Goal: Find specific page/section: Find specific page/section

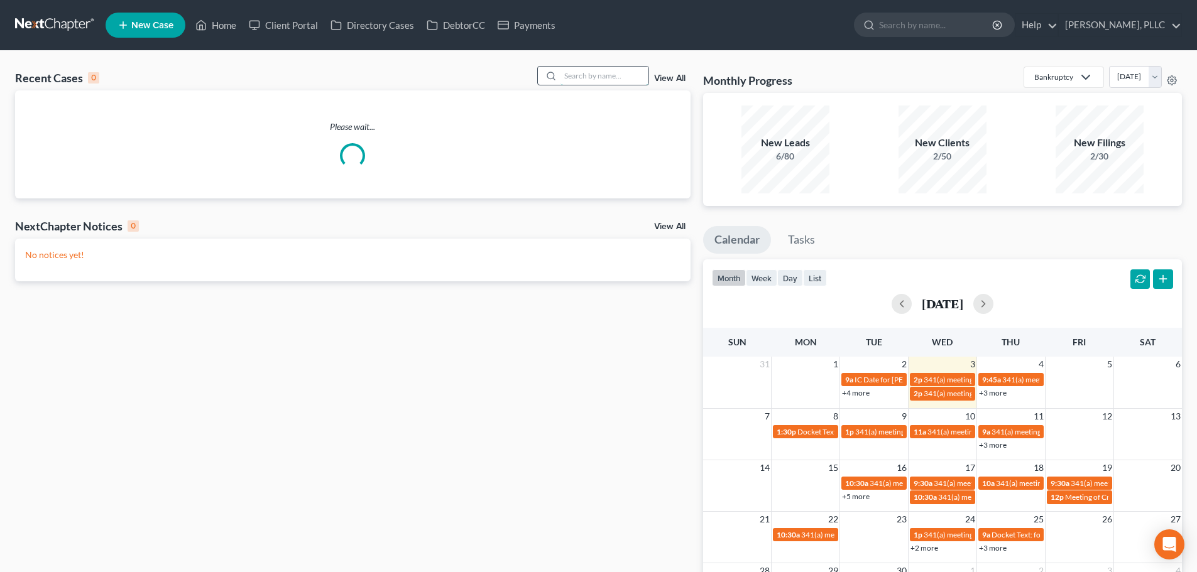
click at [597, 75] on input "search" at bounding box center [604, 76] width 88 height 18
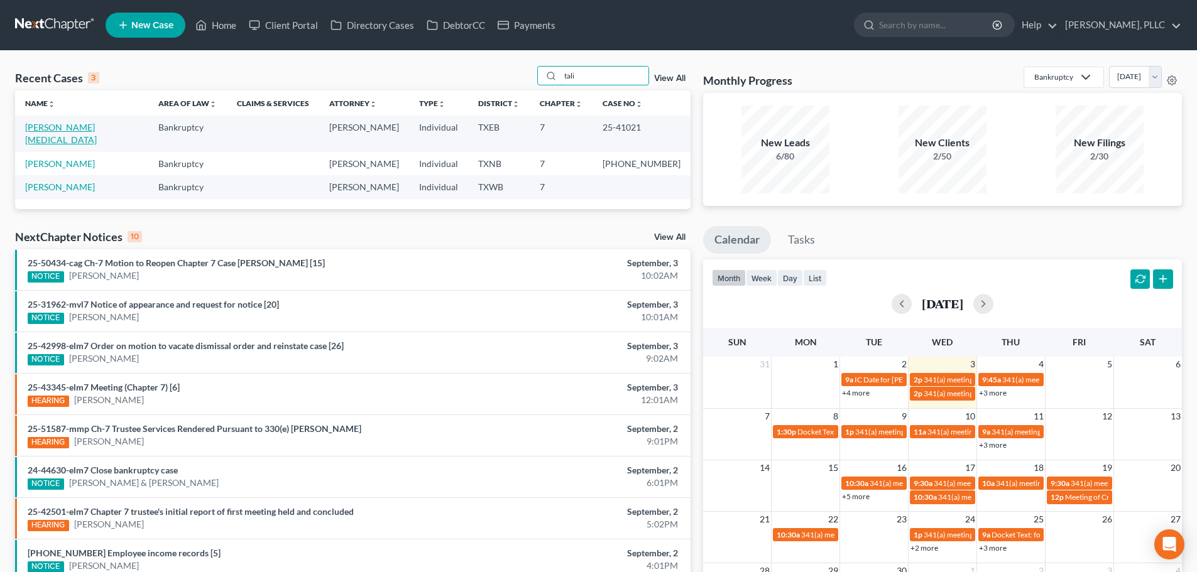
type input "tali"
click at [58, 127] on link "[PERSON_NAME][MEDICAL_DATA]" at bounding box center [61, 133] width 72 height 23
select select "6"
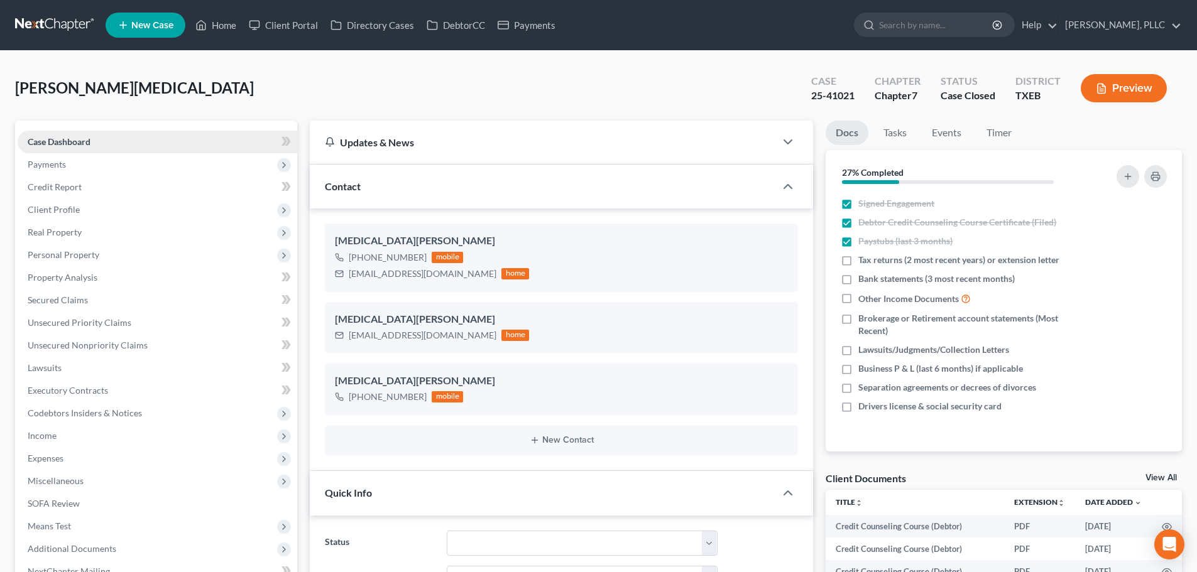
scroll to position [1700, 0]
click at [565, 113] on div "[PERSON_NAME][MEDICAL_DATA] Upgraded Case 25-41021 Chapter Chapter 7 Status Cas…" at bounding box center [598, 93] width 1167 height 55
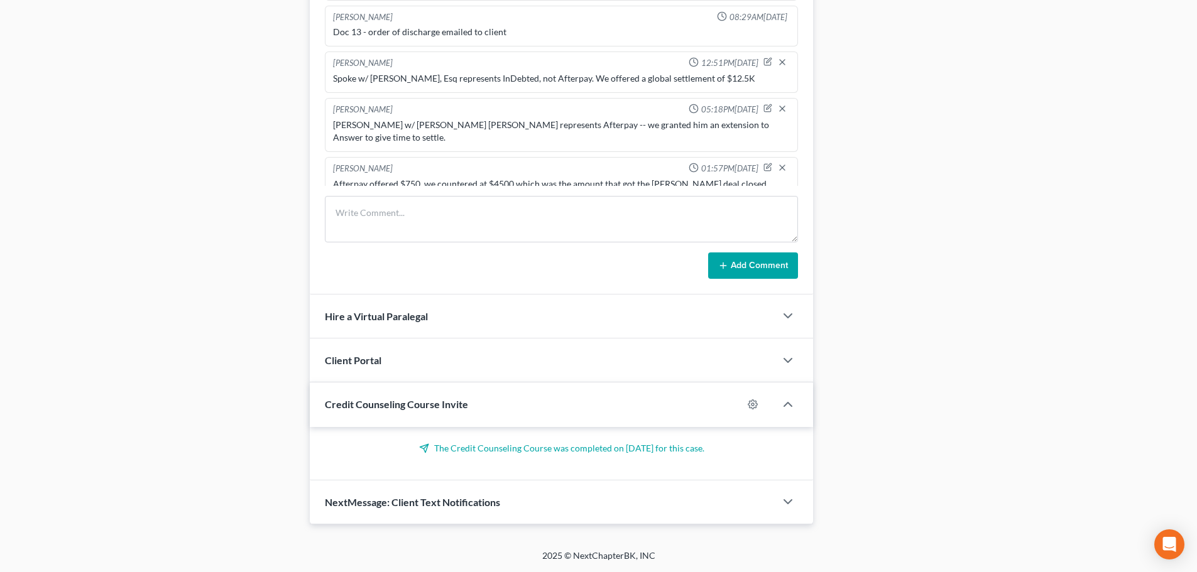
scroll to position [795, 0]
click at [396, 210] on textarea at bounding box center [561, 220] width 473 height 46
click at [432, 211] on textarea at bounding box center [561, 220] width 473 height 46
click at [412, 204] on textarea at bounding box center [561, 220] width 473 height 46
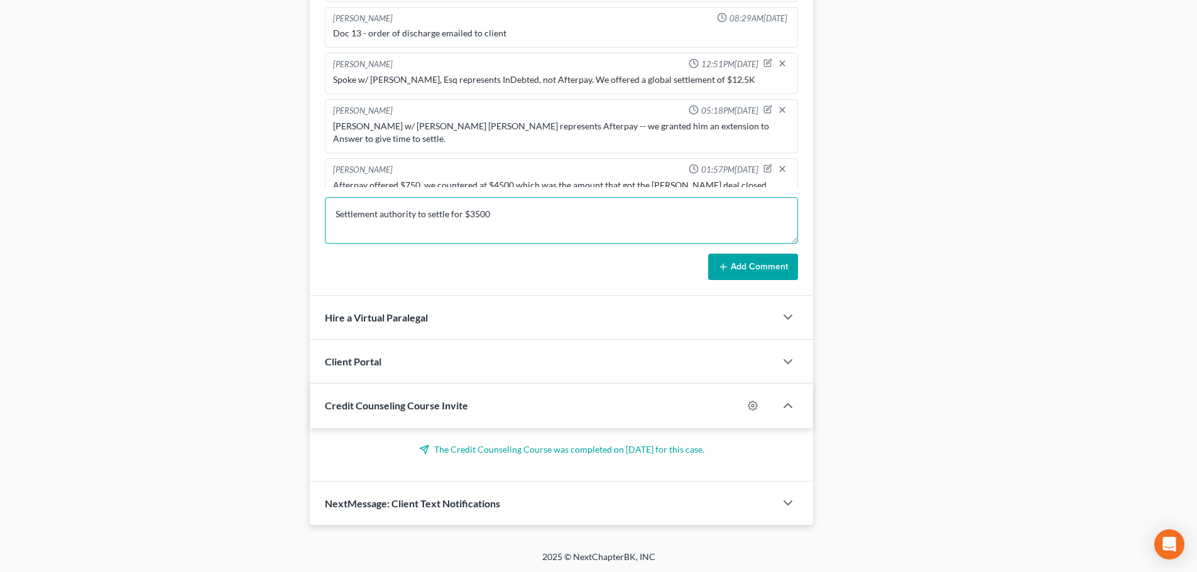
type textarea "Settlement authority to settle for $3500"
click at [750, 268] on button "Add Comment" at bounding box center [753, 267] width 90 height 26
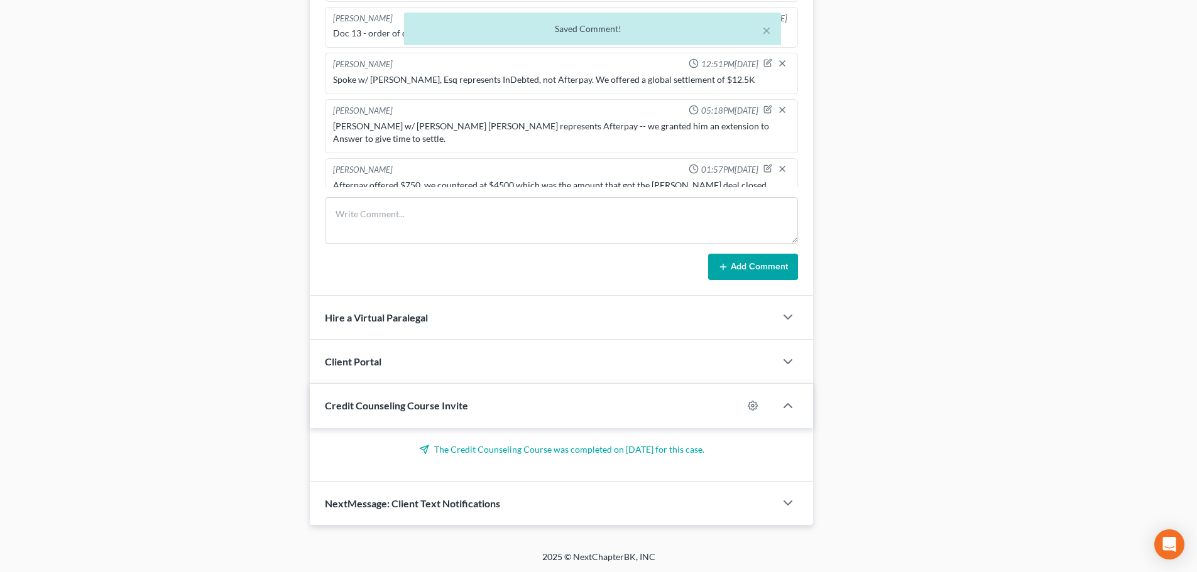
scroll to position [1747, 0]
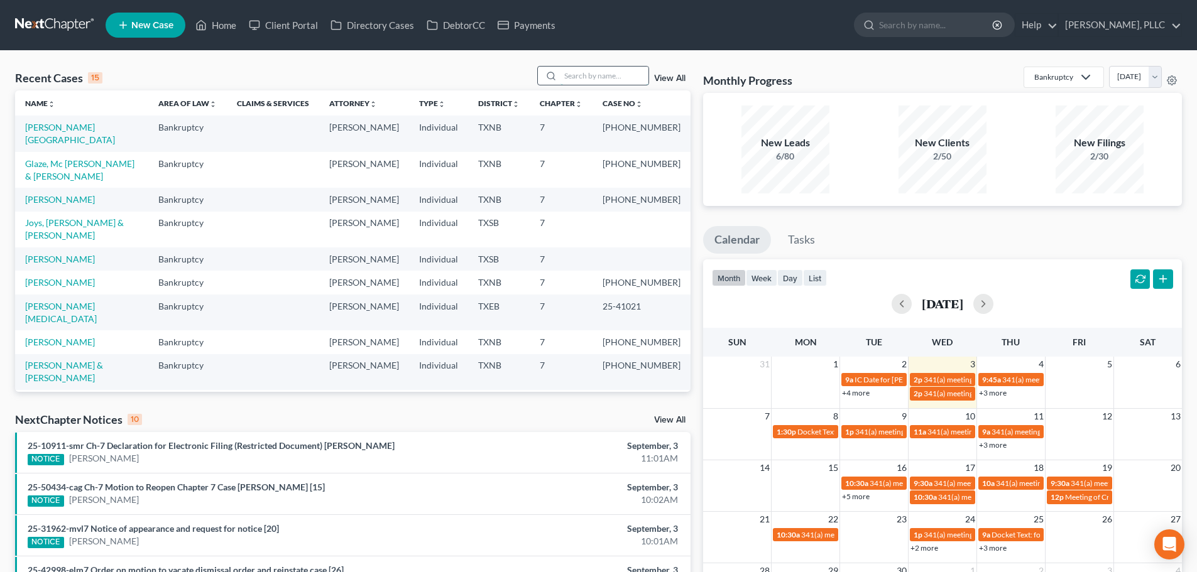
click at [578, 77] on input "search" at bounding box center [604, 76] width 88 height 18
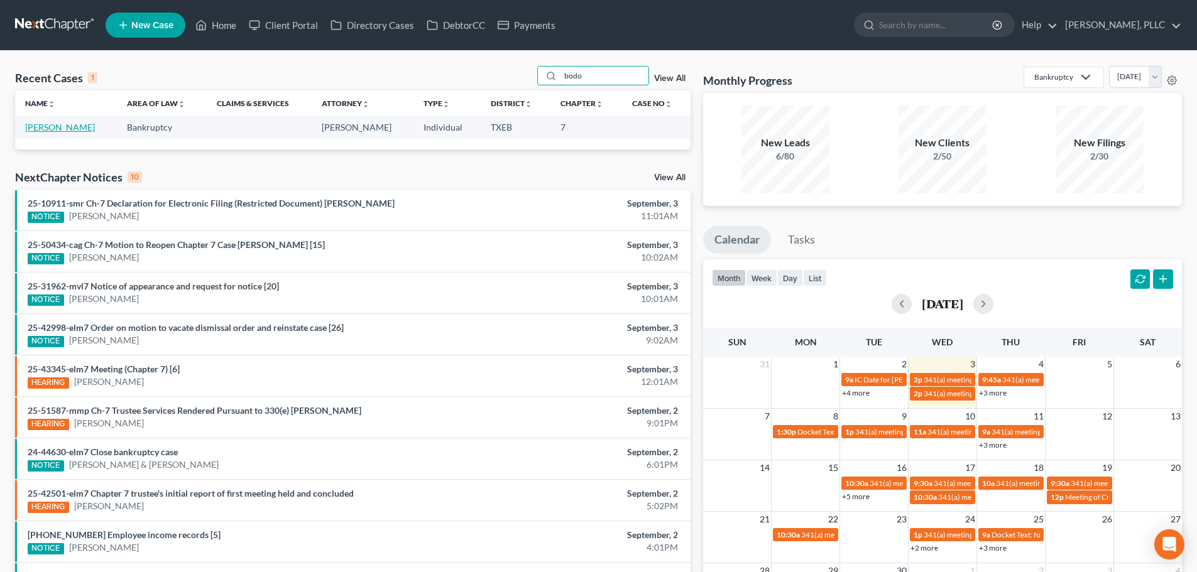
type input "bodo"
click at [70, 129] on link "Bodo, Andreea" at bounding box center [60, 127] width 70 height 11
select select "4"
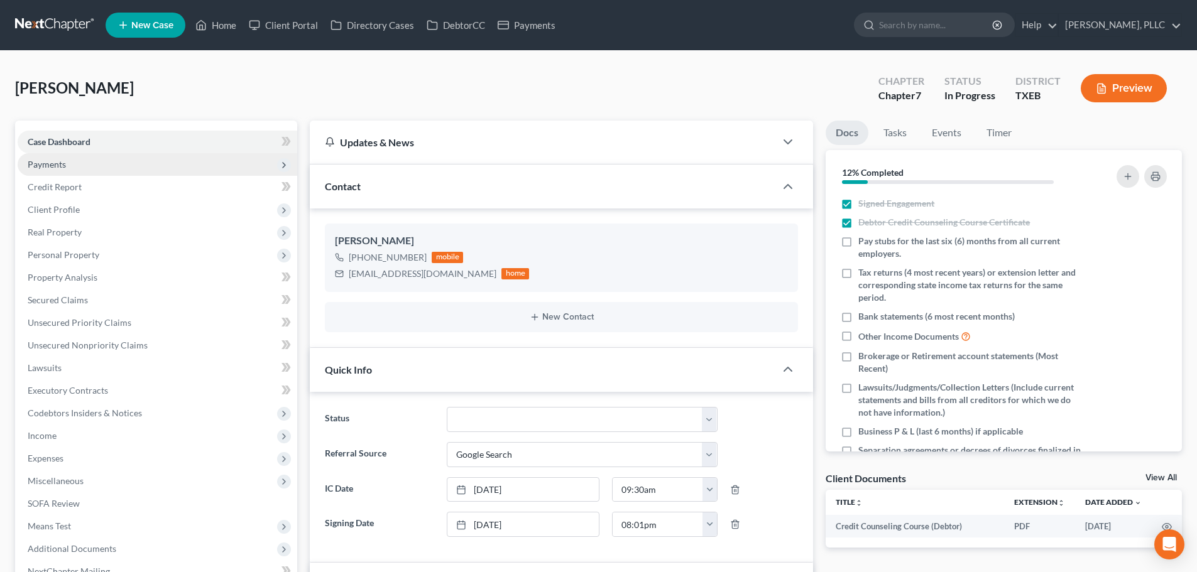
click at [58, 163] on span "Payments" at bounding box center [47, 164] width 38 height 11
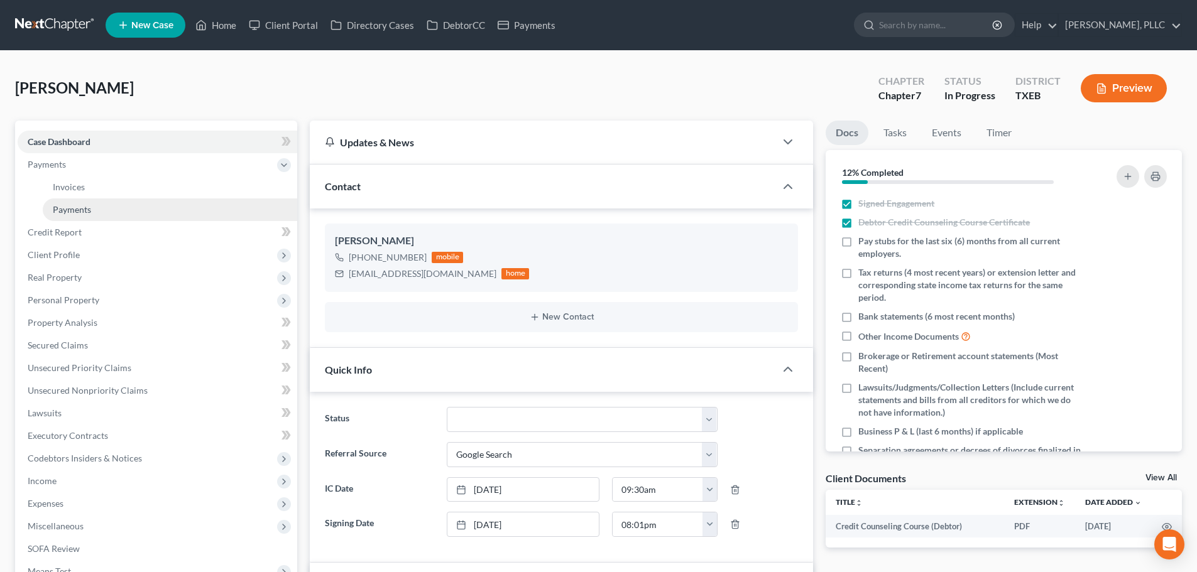
click at [71, 209] on span "Payments" at bounding box center [72, 209] width 38 height 11
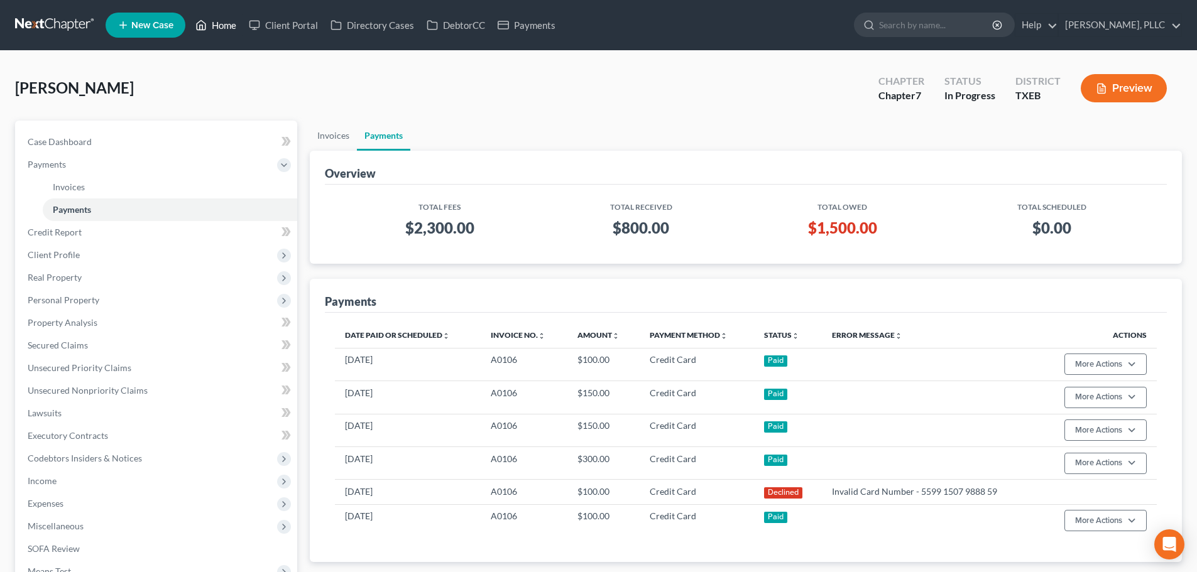
click at [224, 24] on link "Home" at bounding box center [215, 25] width 53 height 23
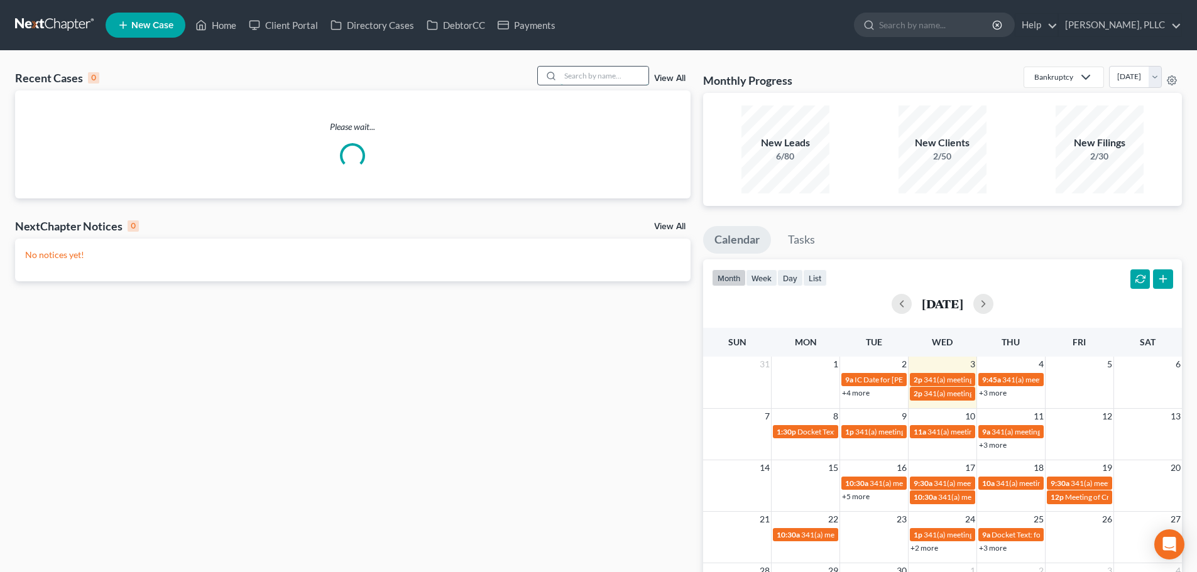
click at [587, 77] on input "search" at bounding box center [604, 76] width 88 height 18
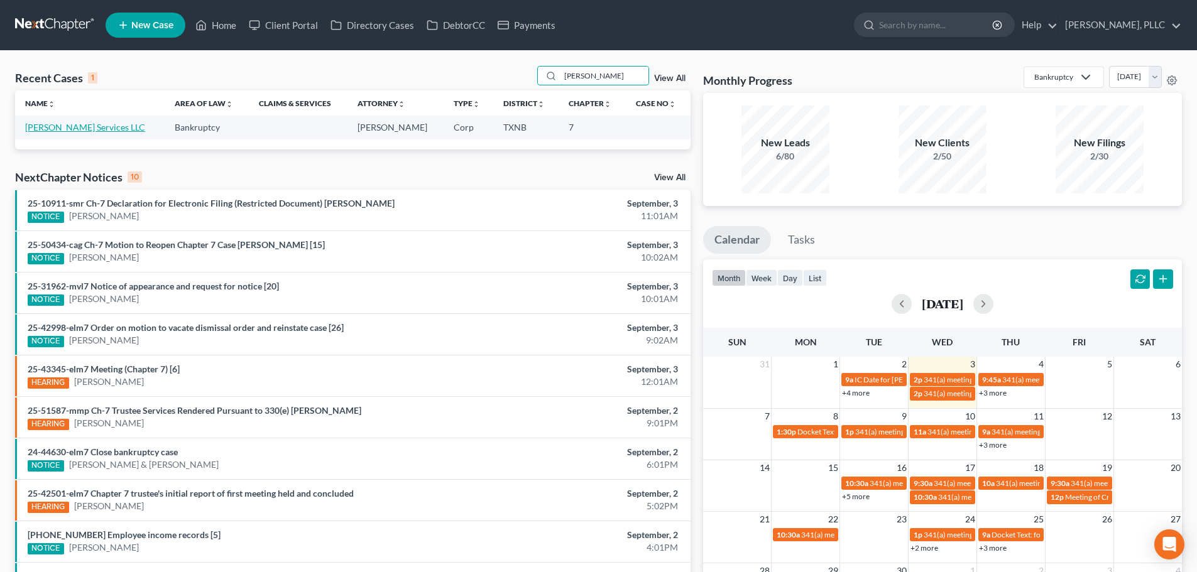
type input "john t"
click at [75, 126] on link "[PERSON_NAME] Services LLC" at bounding box center [85, 127] width 120 height 11
select select "4"
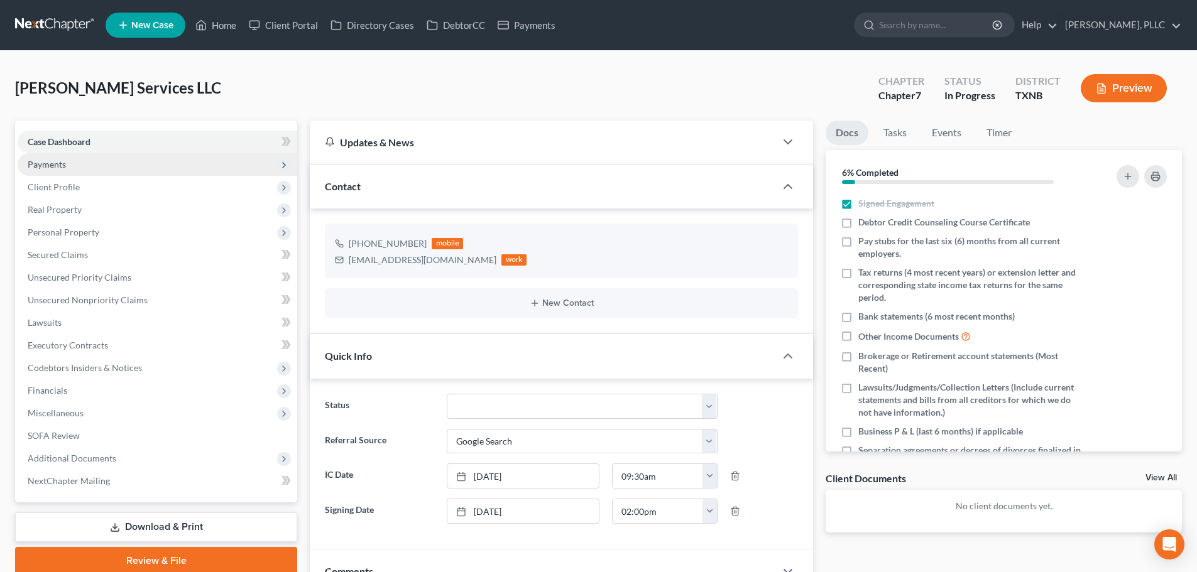
click at [67, 160] on span "Payments" at bounding box center [158, 164] width 280 height 23
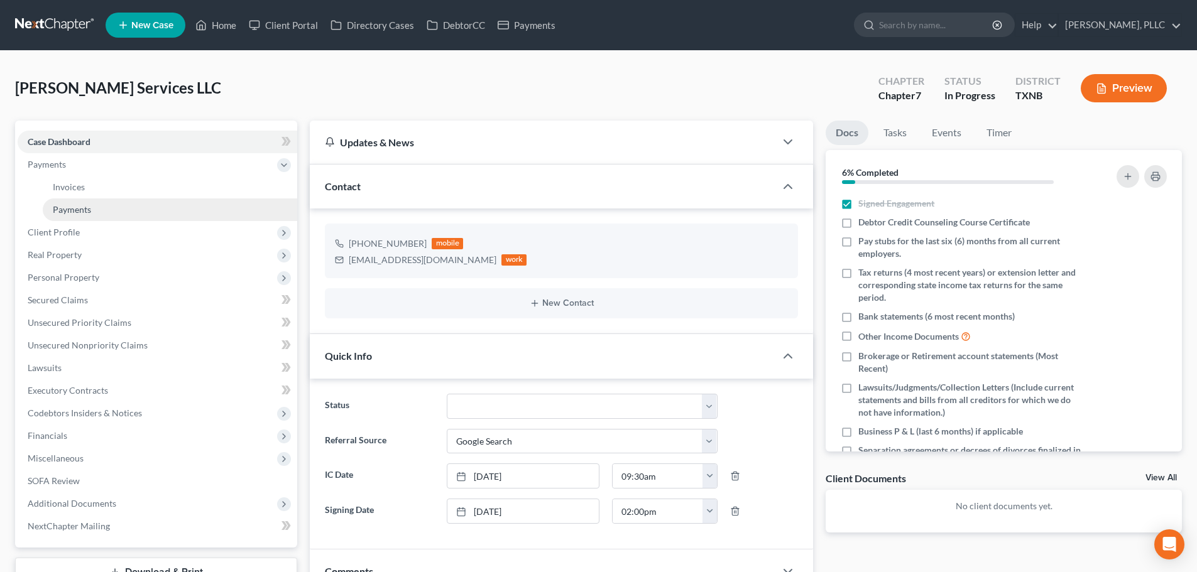
click at [68, 204] on span "Payments" at bounding box center [72, 209] width 38 height 11
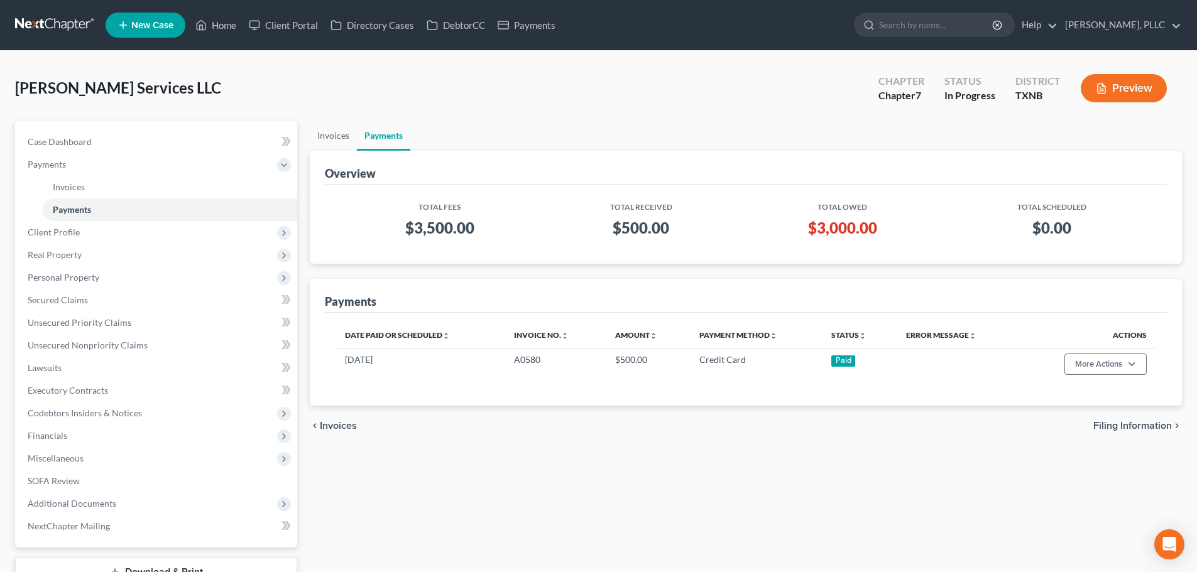
click at [682, 119] on div "John Thompson Services LLC Upgraded Chapter Chapter 7 Status In Progress Distri…" at bounding box center [598, 93] width 1167 height 55
click at [222, 22] on link "Home" at bounding box center [215, 25] width 53 height 23
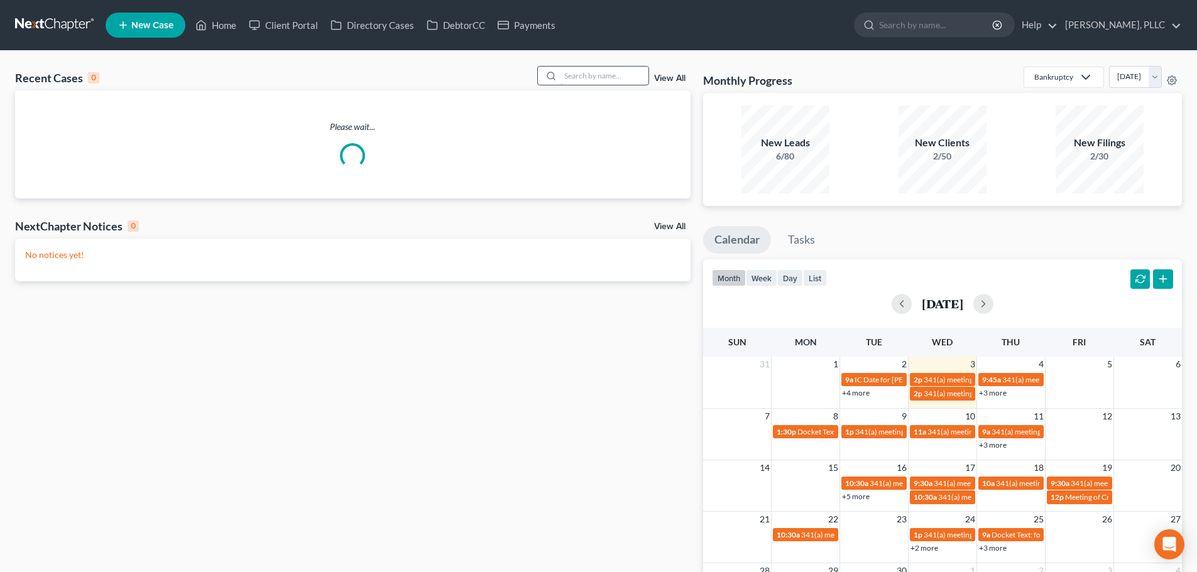
click at [614, 79] on input "search" at bounding box center [604, 76] width 88 height 18
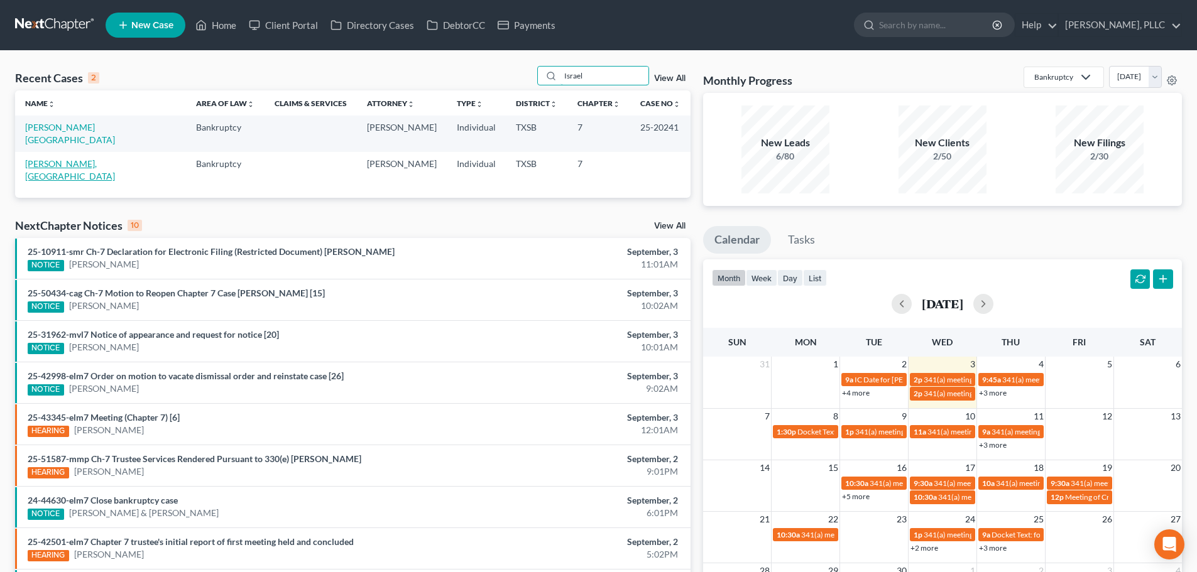
type input "Israel"
click at [59, 158] on link "Yanez Franco, Israel" at bounding box center [70, 169] width 90 height 23
select select "6"
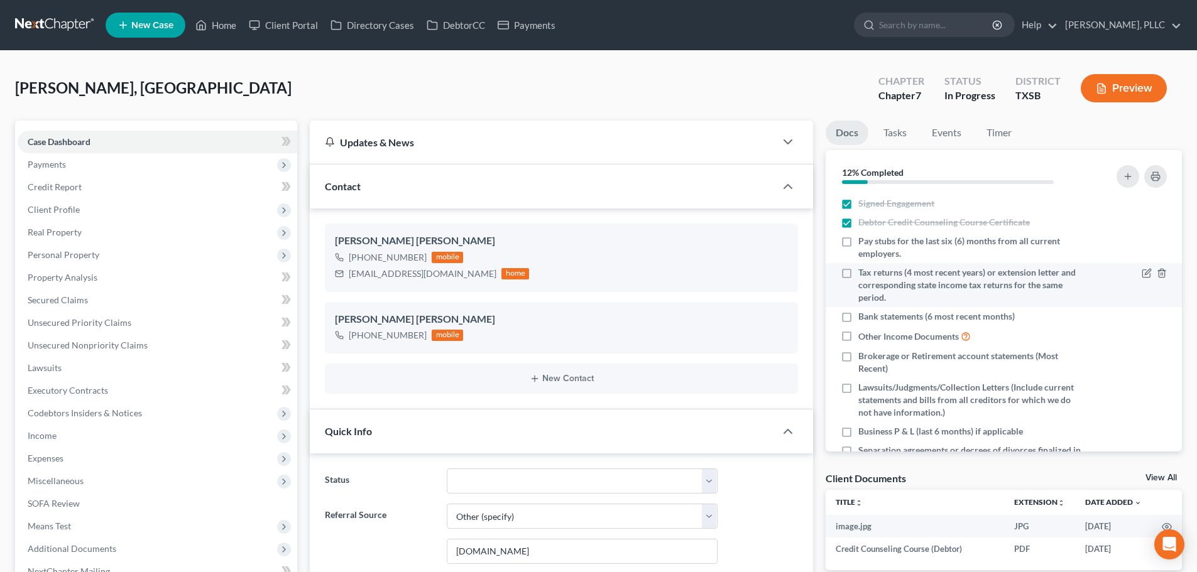
scroll to position [1130, 0]
click at [232, 28] on link "Home" at bounding box center [215, 25] width 53 height 23
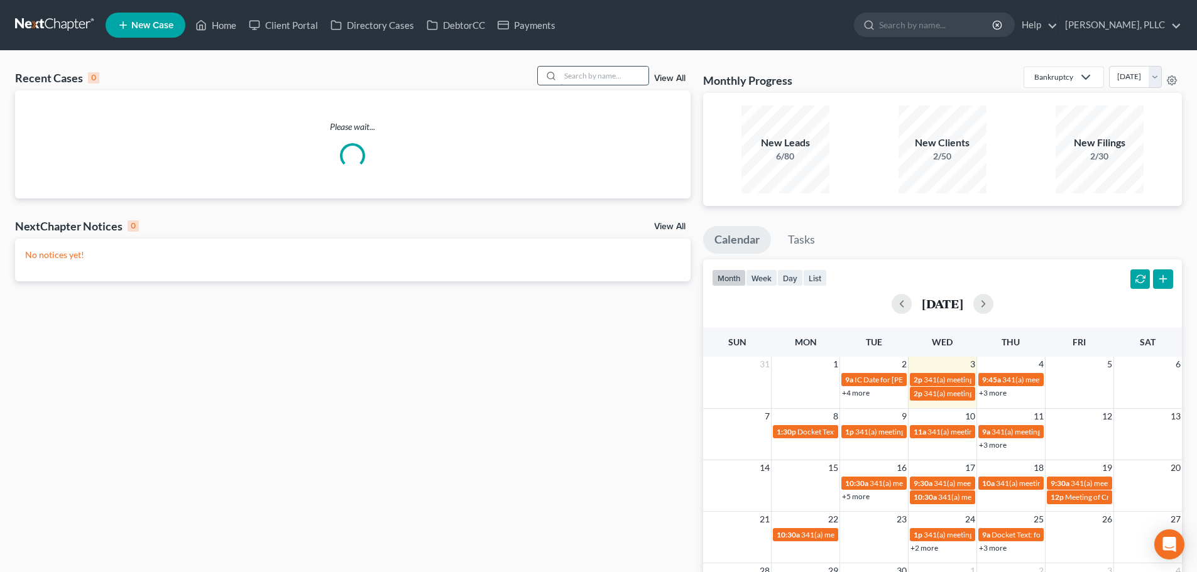
click at [629, 79] on input "search" at bounding box center [604, 76] width 88 height 18
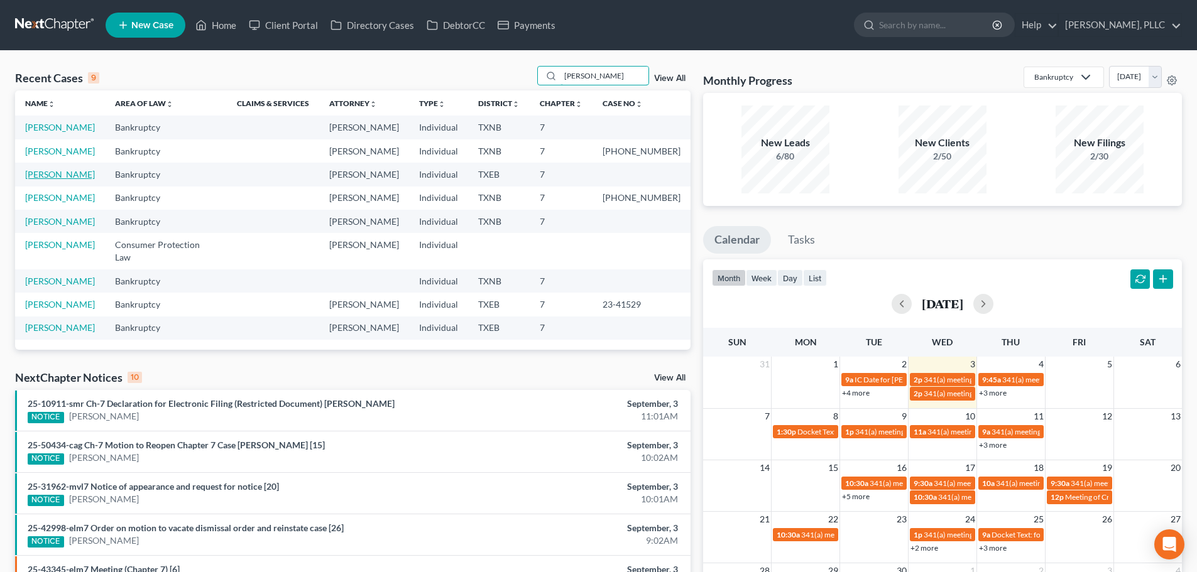
type input "phan"
click at [73, 174] on link "Phan, Margaret" at bounding box center [60, 174] width 70 height 11
select select "4"
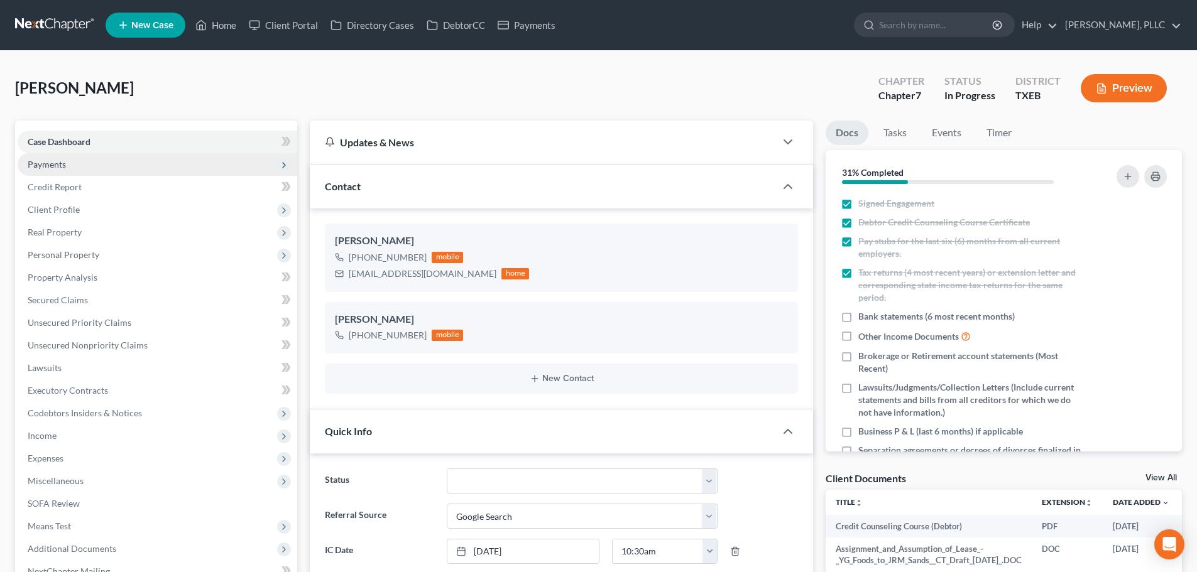
scroll to position [703, 0]
click at [78, 164] on span "Payments" at bounding box center [158, 164] width 280 height 23
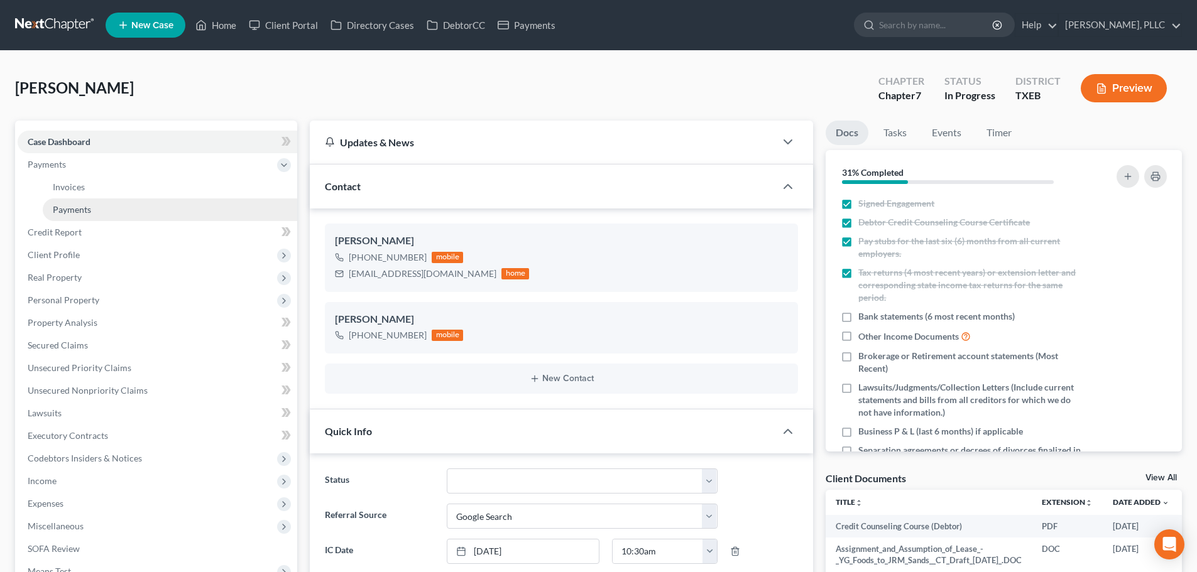
click at [82, 205] on span "Payments" at bounding box center [72, 209] width 38 height 11
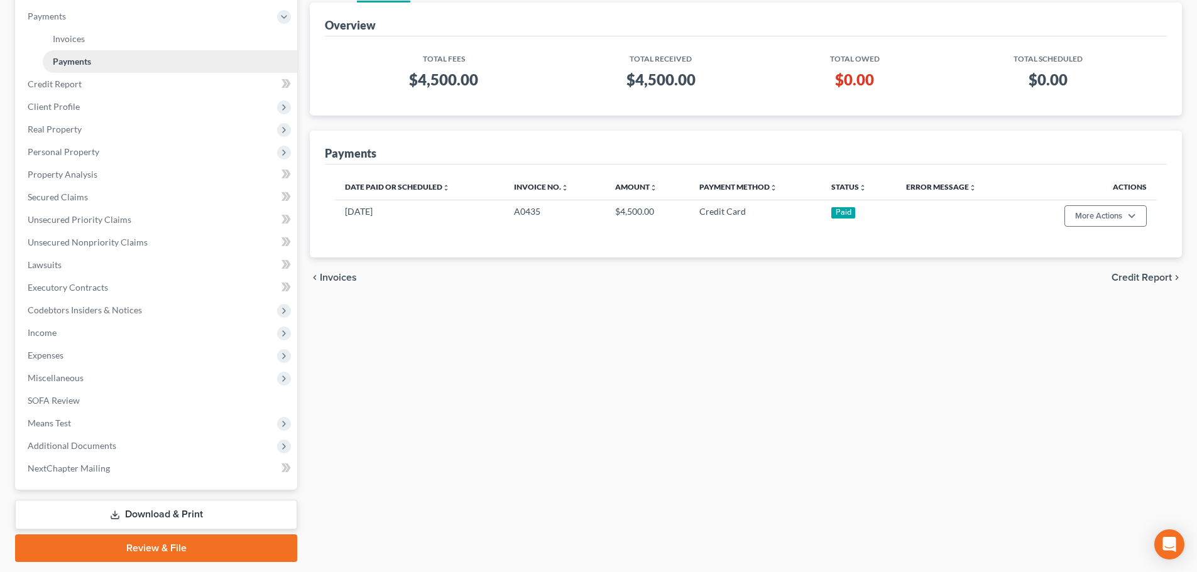
scroll to position [186, 0]
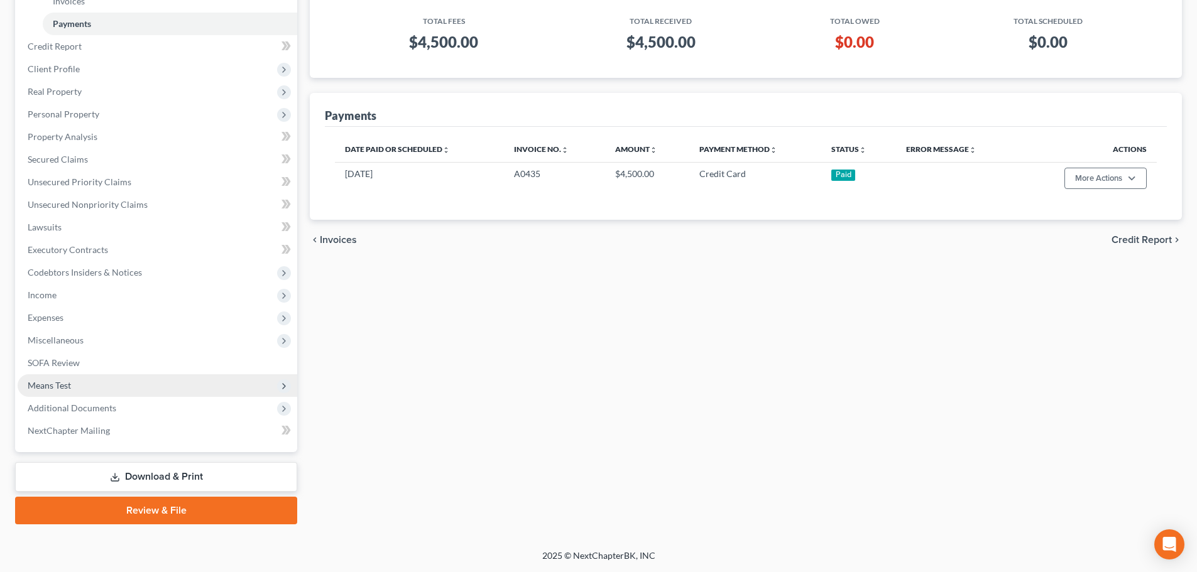
click at [88, 387] on span "Means Test" at bounding box center [158, 385] width 280 height 23
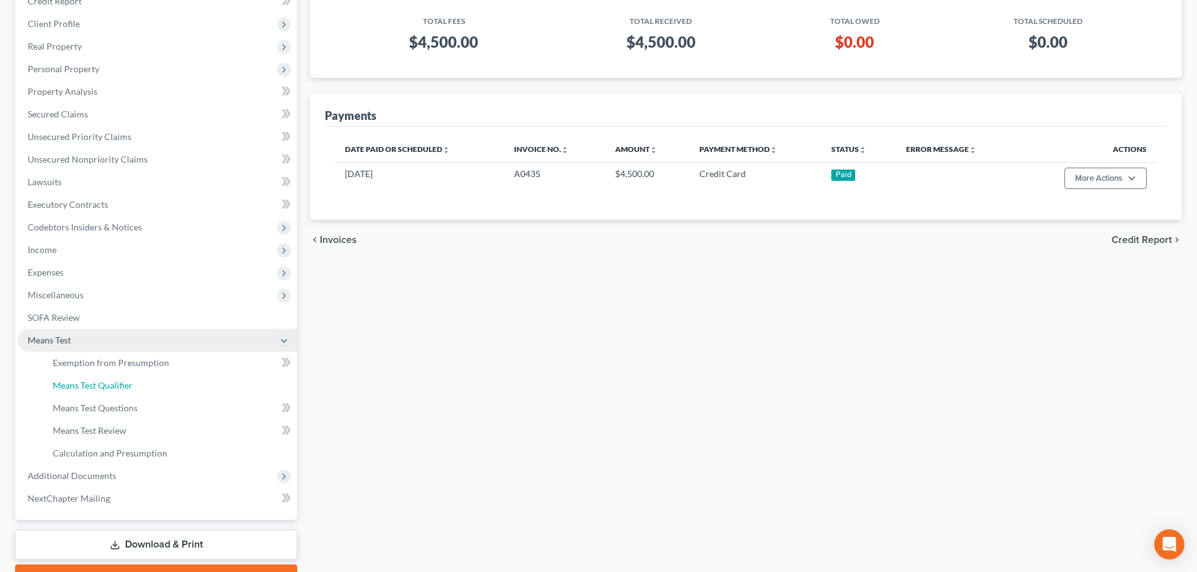
click at [88, 387] on span "Means Test Qualifier" at bounding box center [93, 385] width 80 height 11
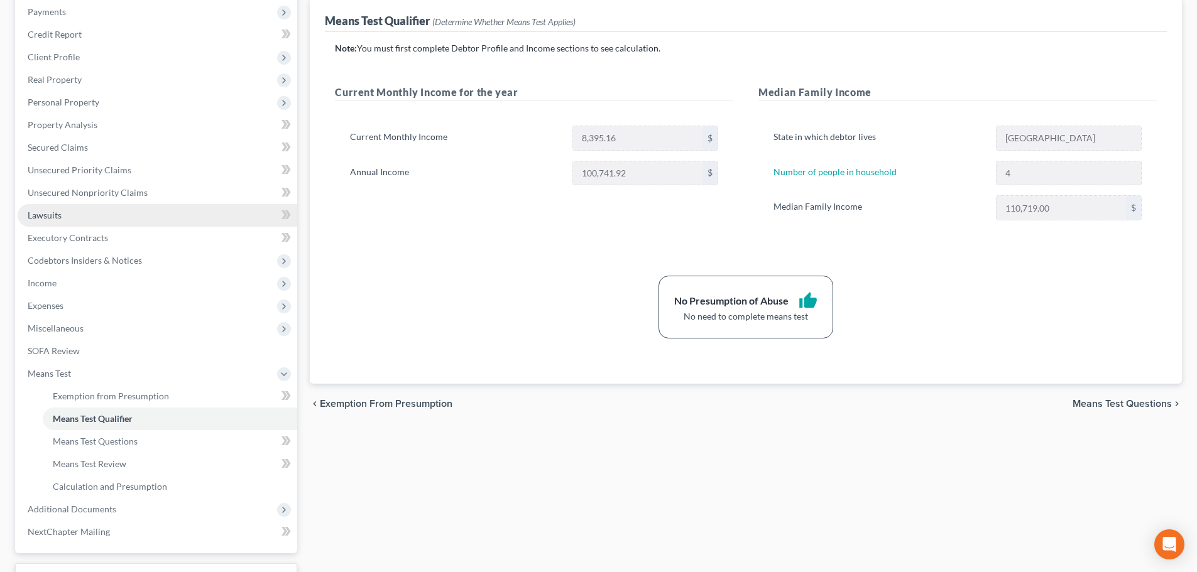
scroll to position [188, 0]
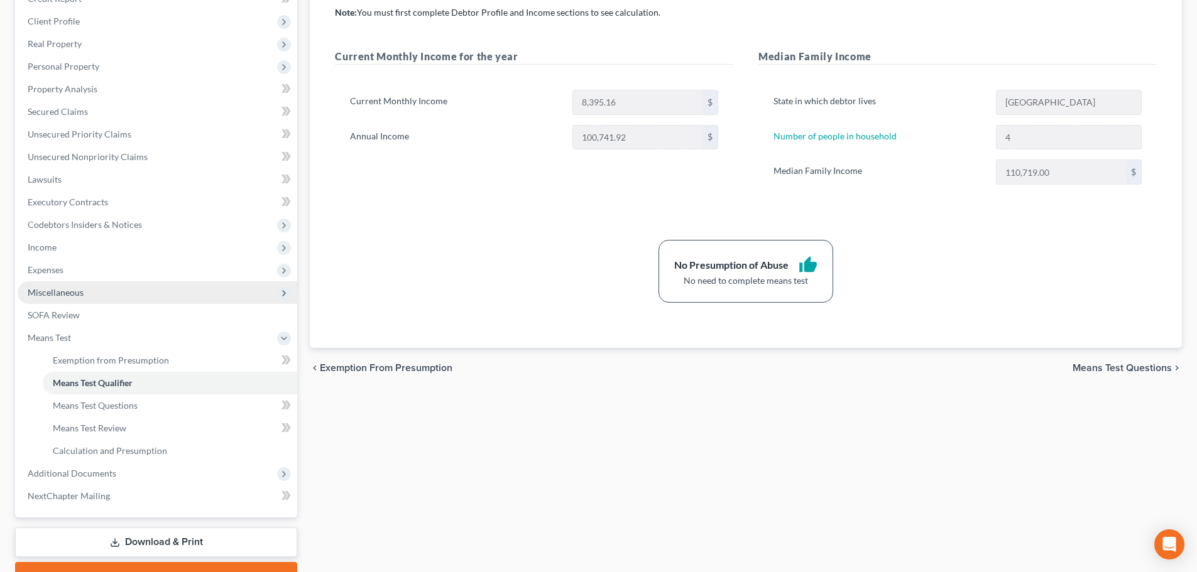
click at [75, 296] on span "Miscellaneous" at bounding box center [56, 292] width 56 height 11
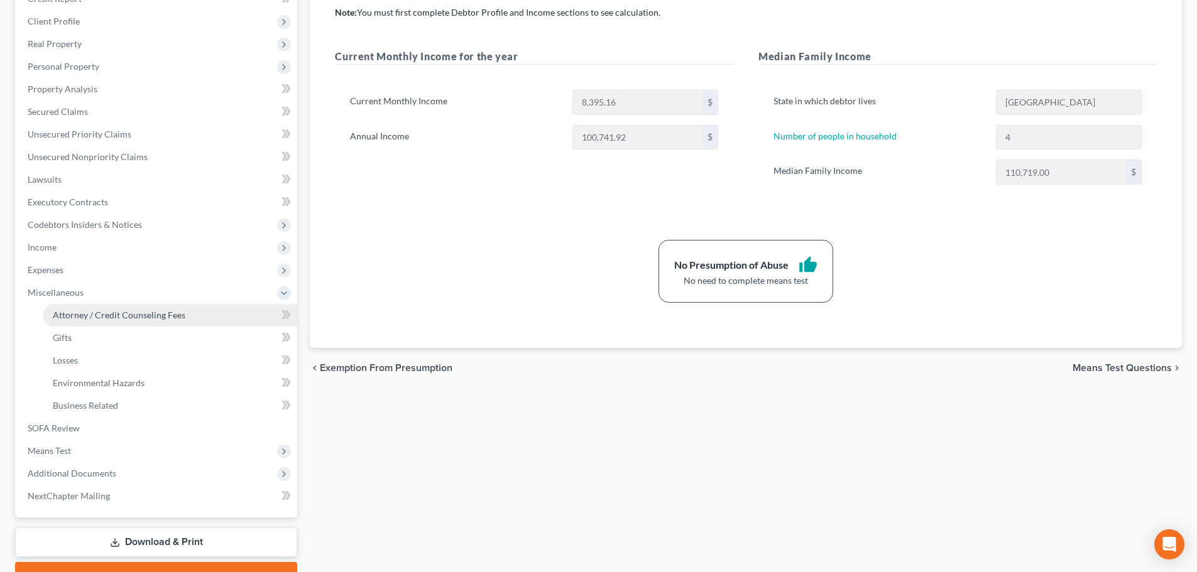
click at [82, 310] on span "Attorney / Credit Counseling Fees" at bounding box center [119, 315] width 133 height 11
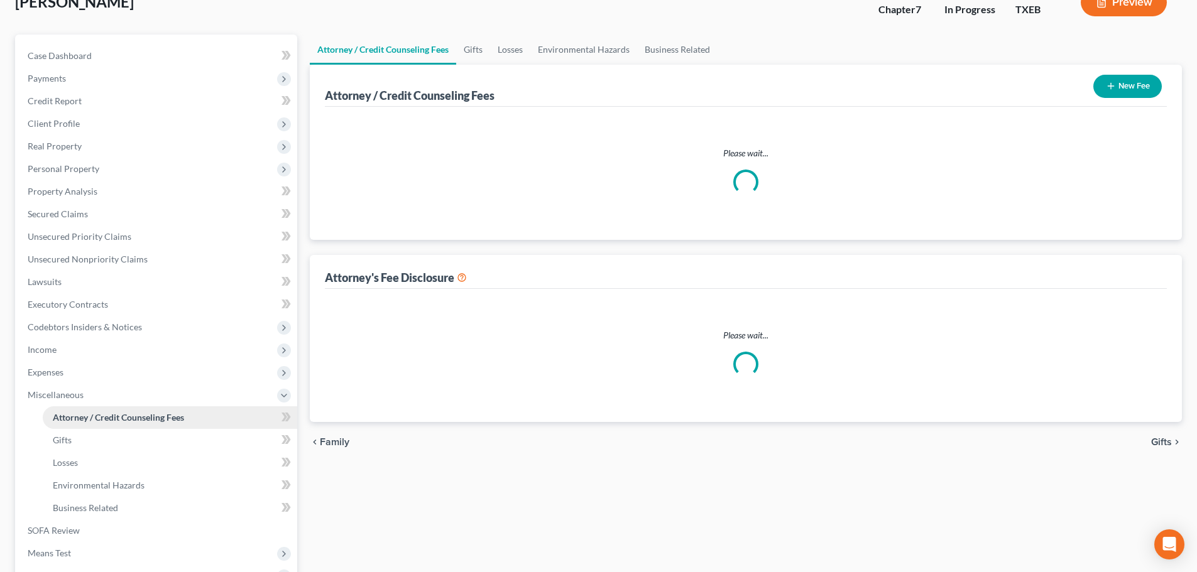
scroll to position [8, 0]
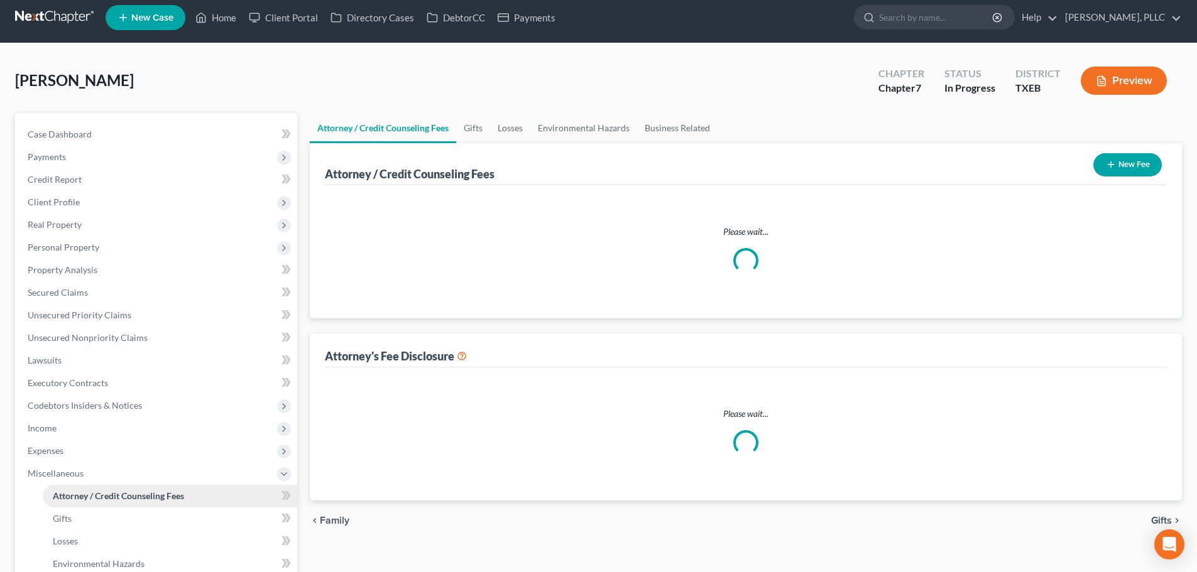
select select "0"
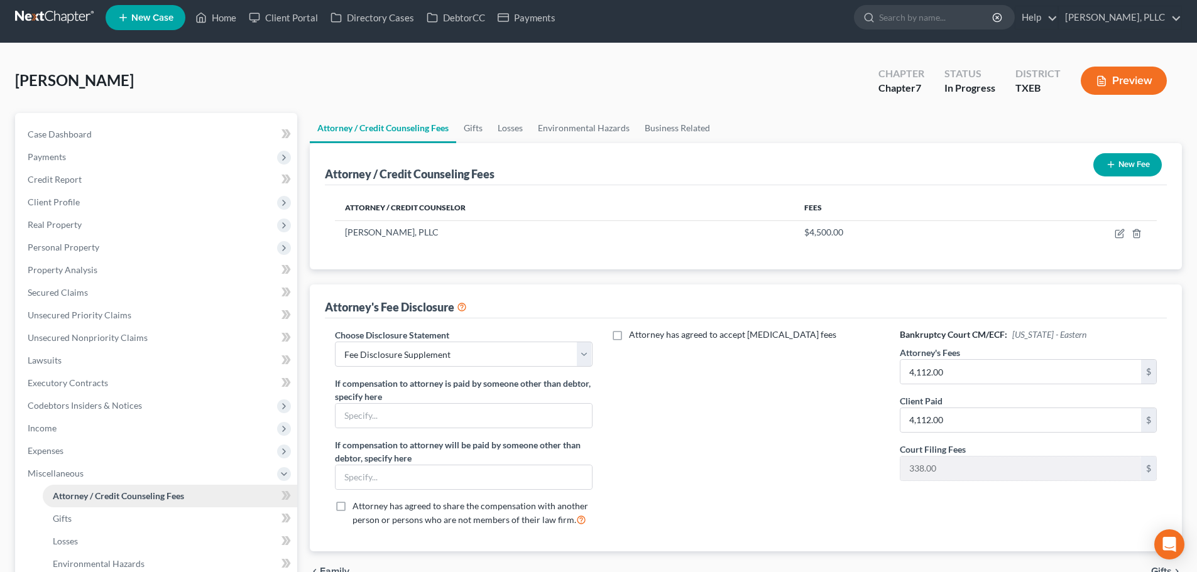
scroll to position [0, 0]
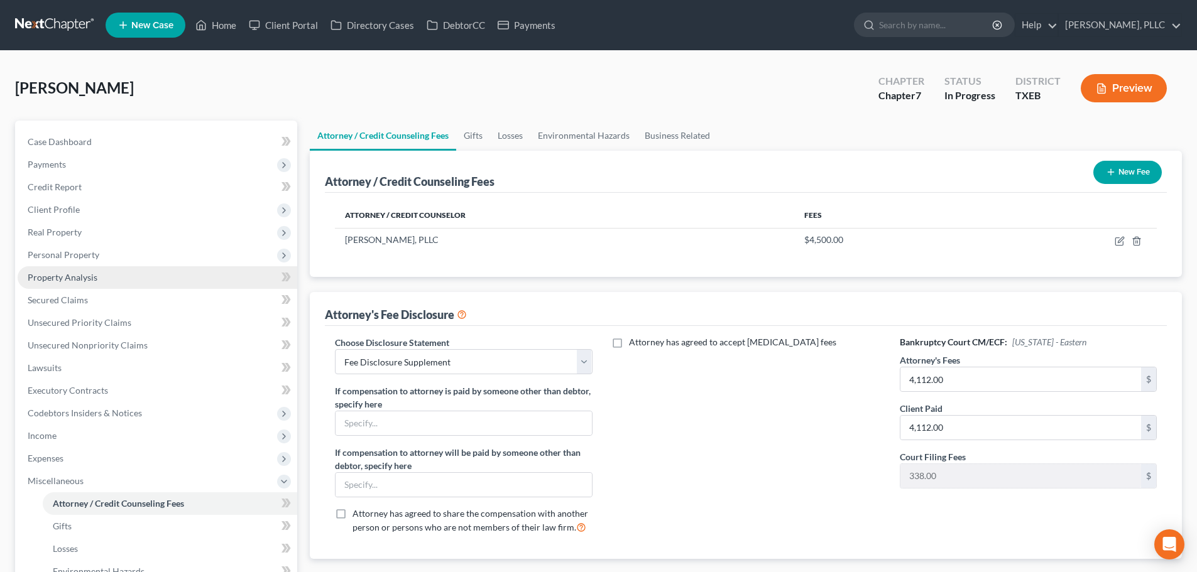
click at [89, 277] on span "Property Analysis" at bounding box center [63, 277] width 70 height 11
